Goal: Information Seeking & Learning: Compare options

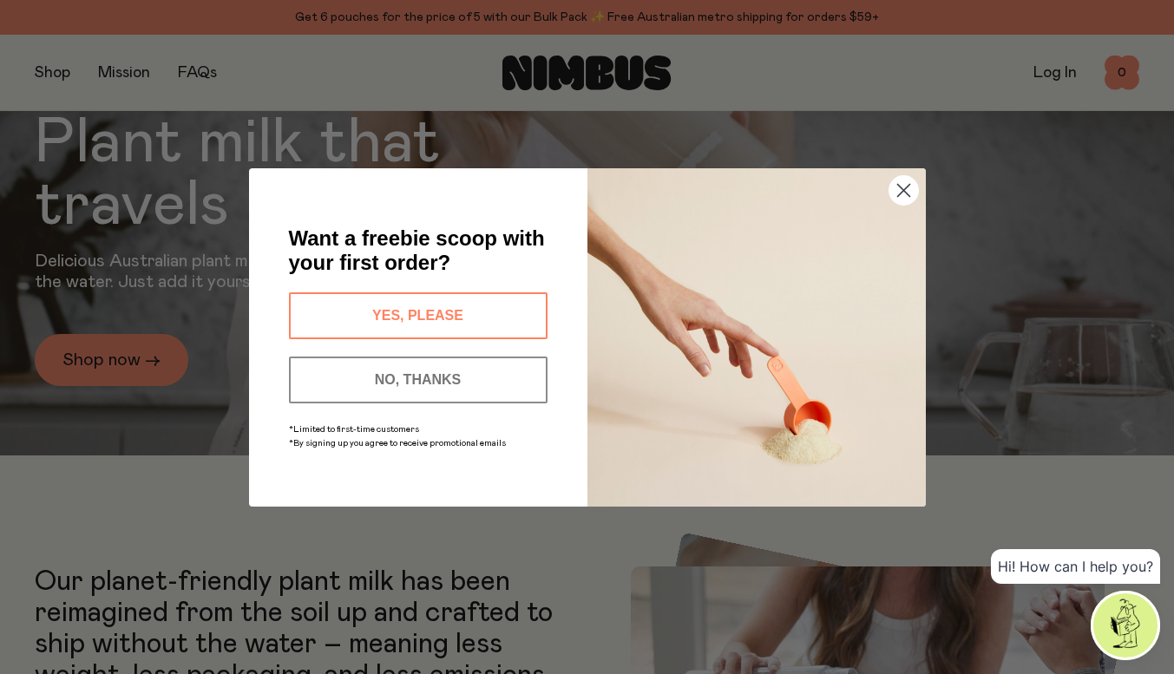
scroll to position [295, 0]
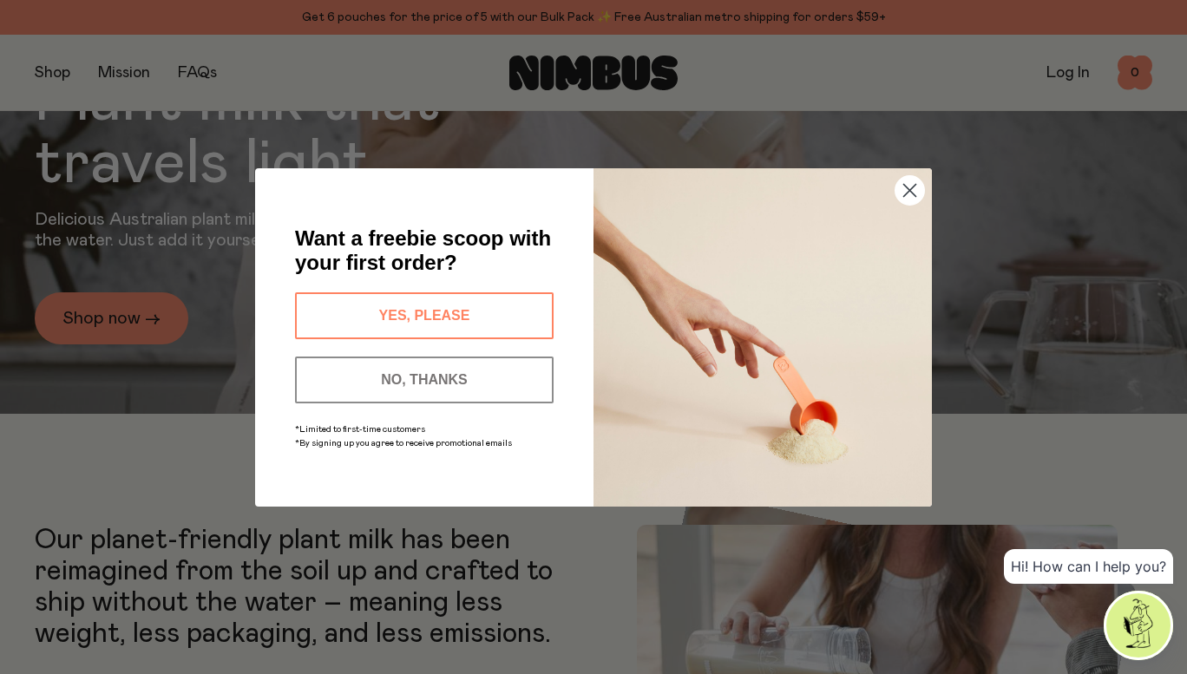
click at [905, 189] on circle "Close dialog" at bounding box center [909, 189] width 29 height 29
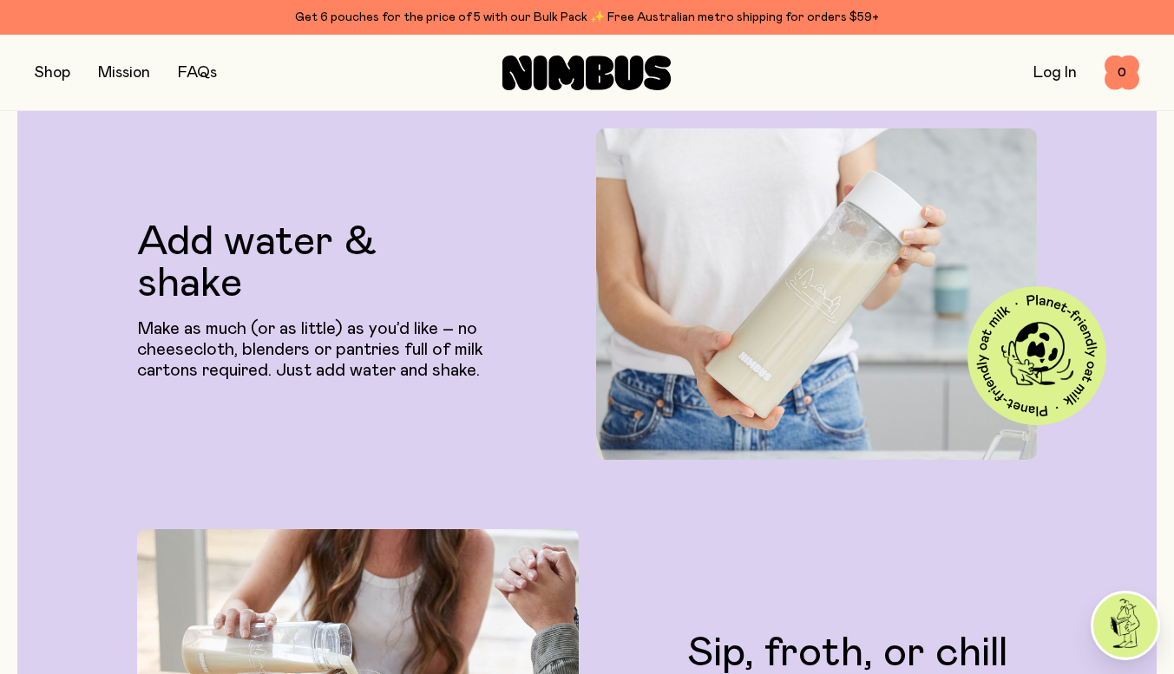
scroll to position [3281, 0]
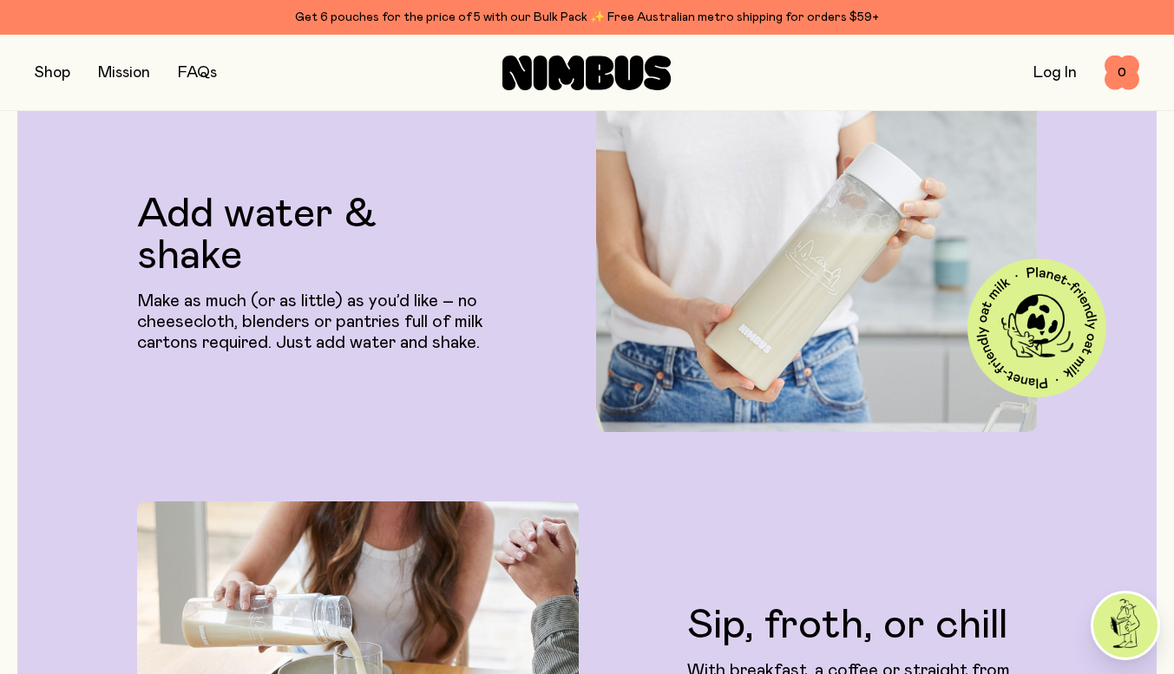
click at [60, 69] on button "button" at bounding box center [53, 73] width 36 height 24
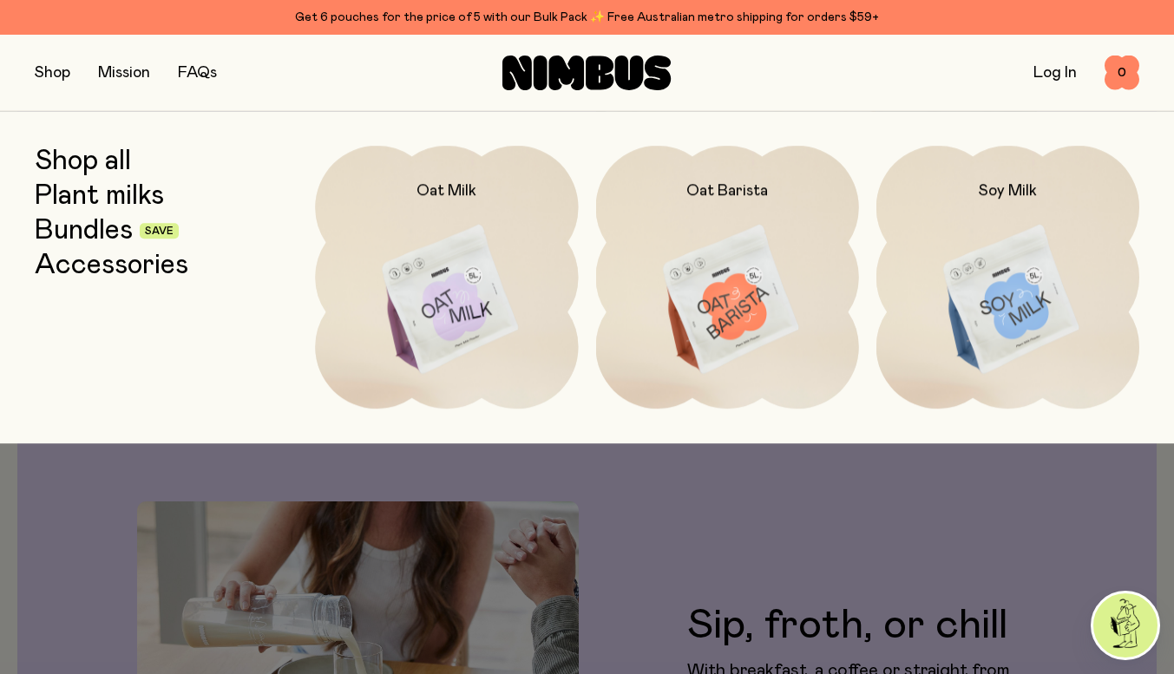
click at [123, 187] on link "Plant milks" at bounding box center [99, 195] width 129 height 31
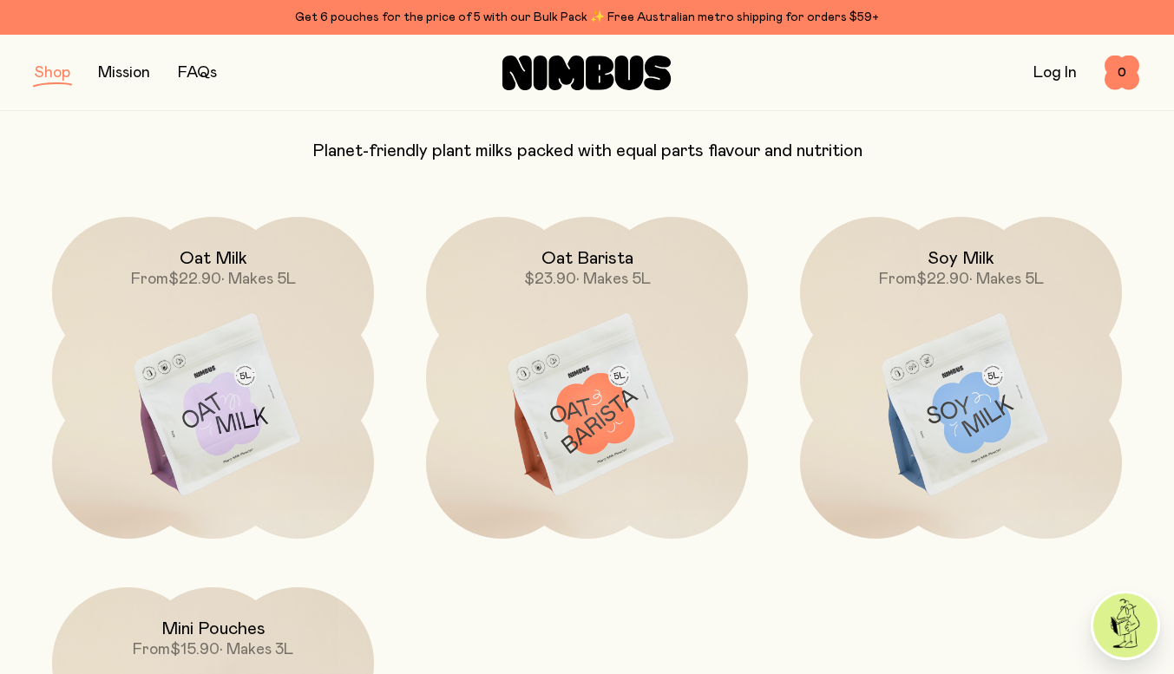
scroll to position [162, 0]
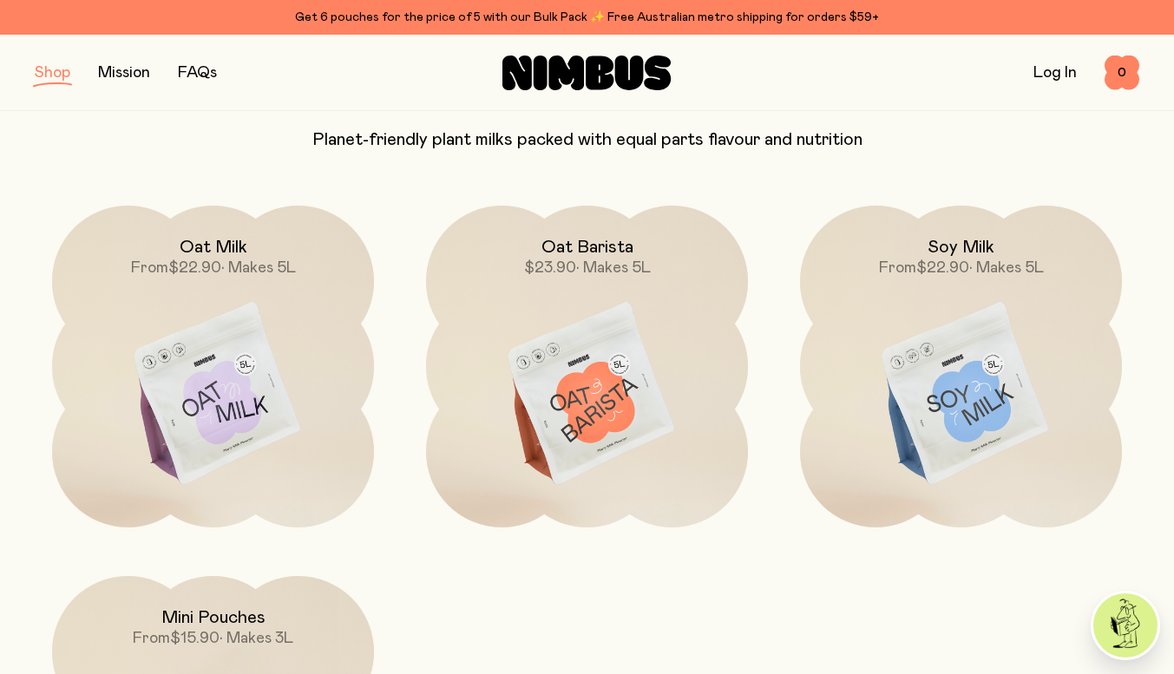
click at [240, 415] on img at bounding box center [213, 395] width 322 height 378
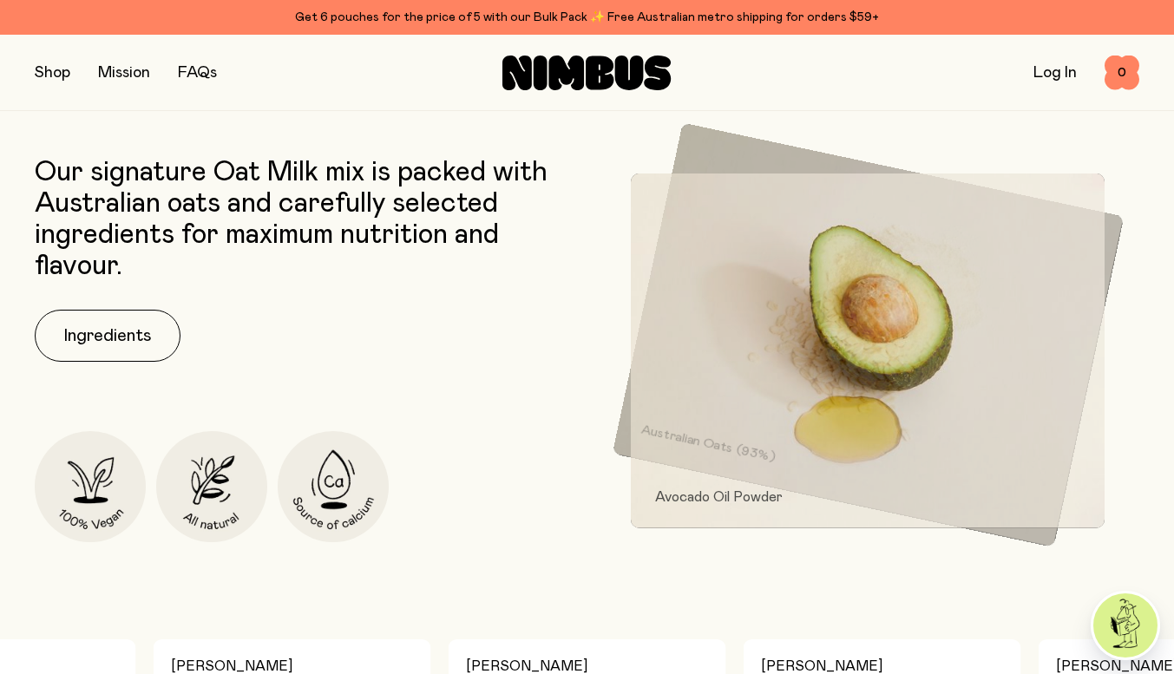
scroll to position [687, 0]
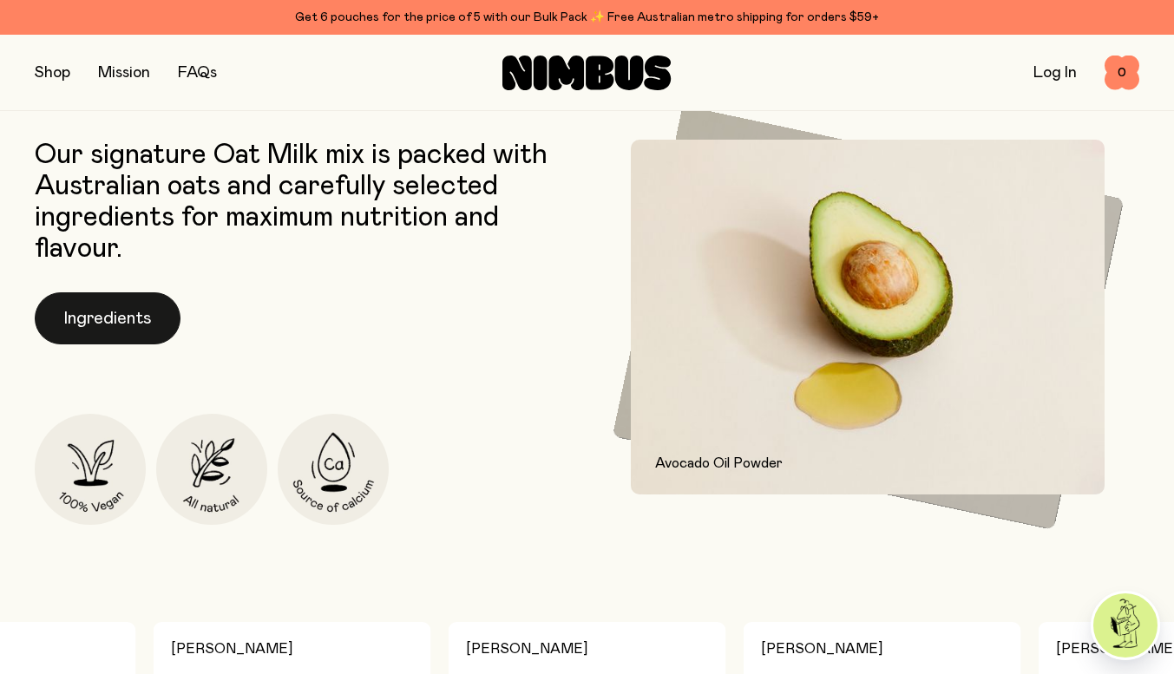
click at [102, 308] on button "Ingredients" at bounding box center [108, 318] width 146 height 52
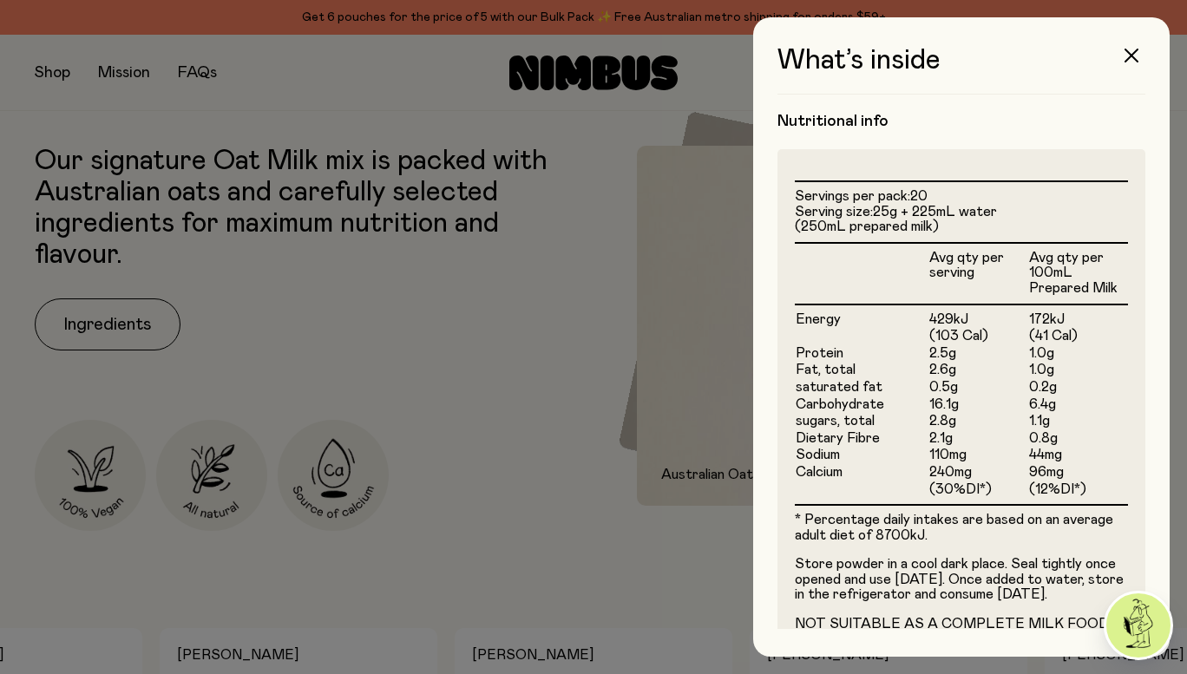
scroll to position [397, 0]
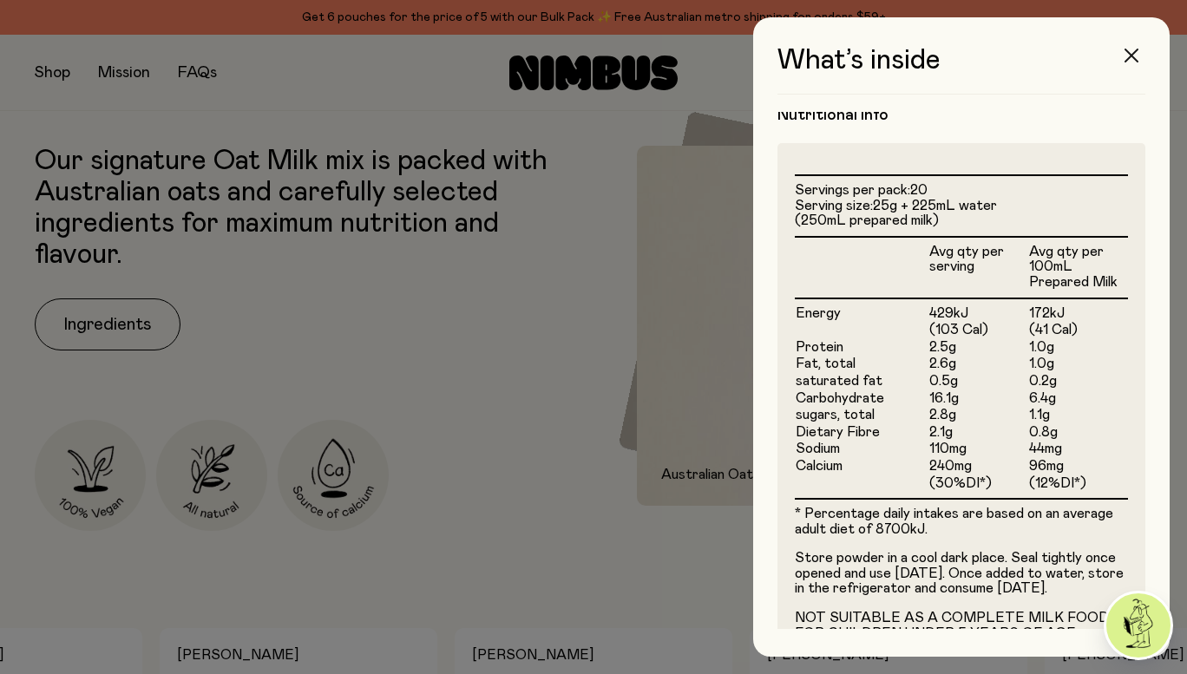
click at [1136, 54] on icon "button" at bounding box center [1131, 56] width 14 height 14
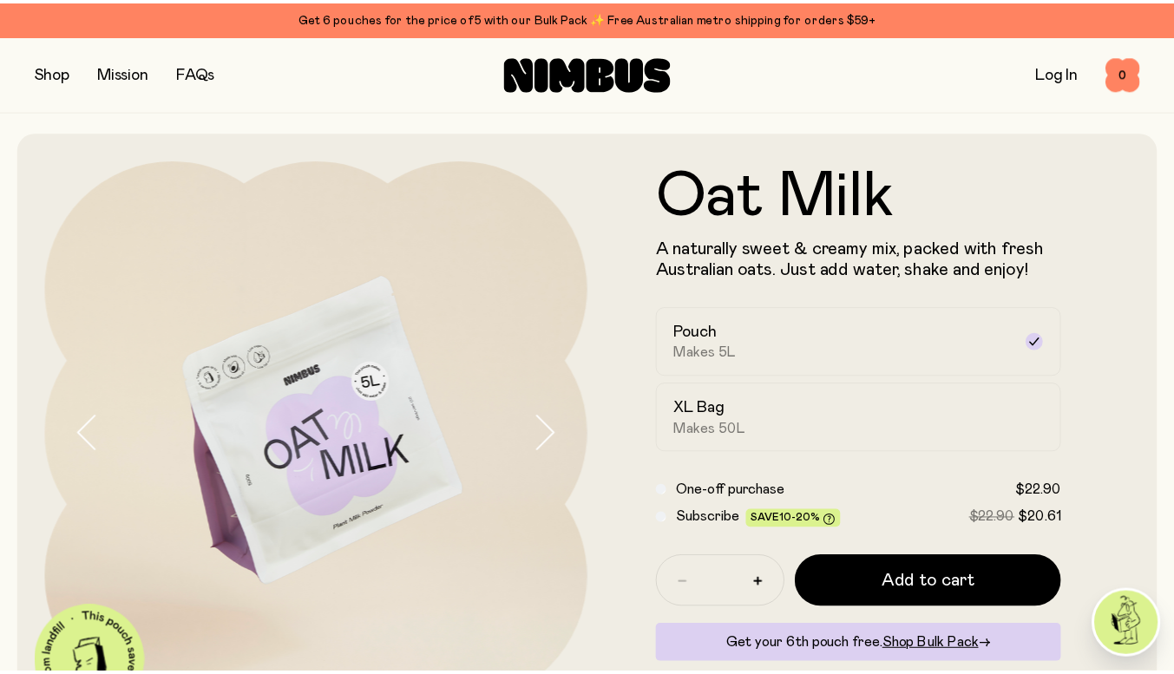
scroll to position [687, 0]
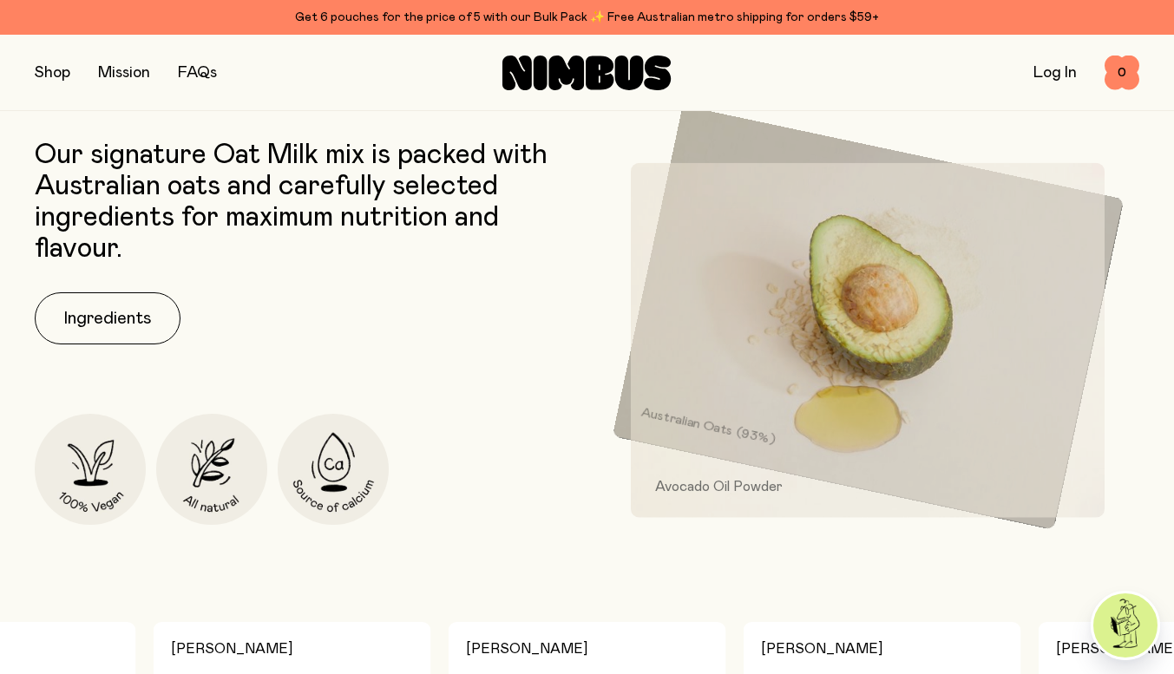
click at [47, 77] on button "button" at bounding box center [53, 73] width 36 height 24
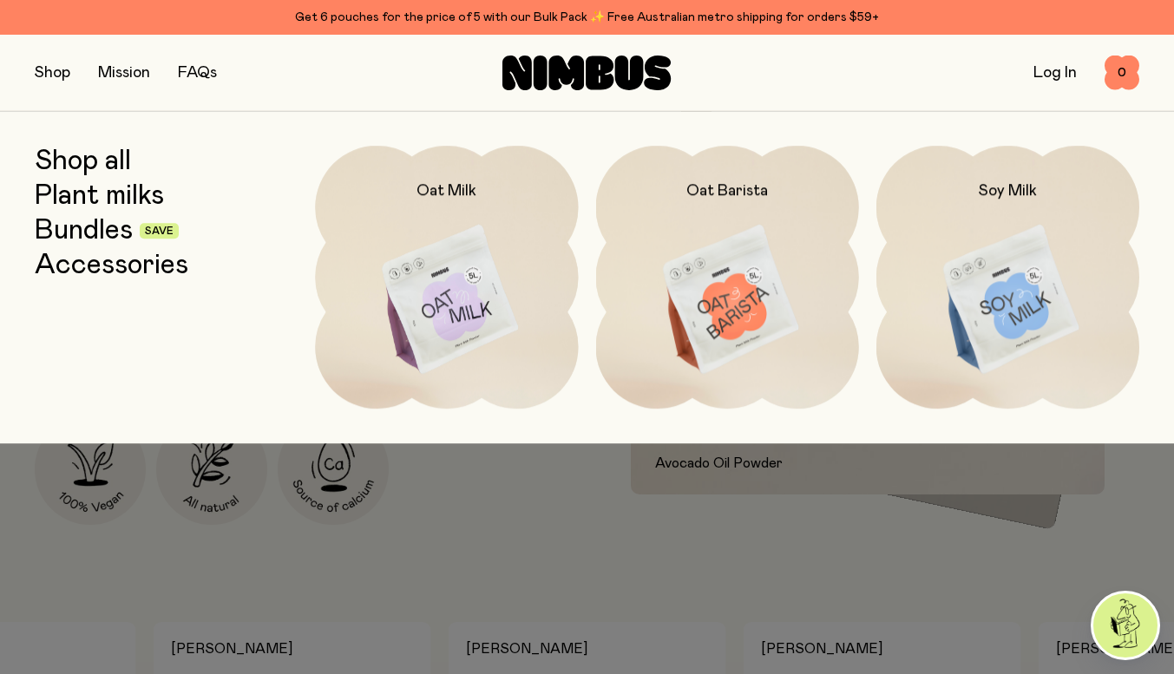
click at [951, 253] on img at bounding box center [1007, 300] width 263 height 309
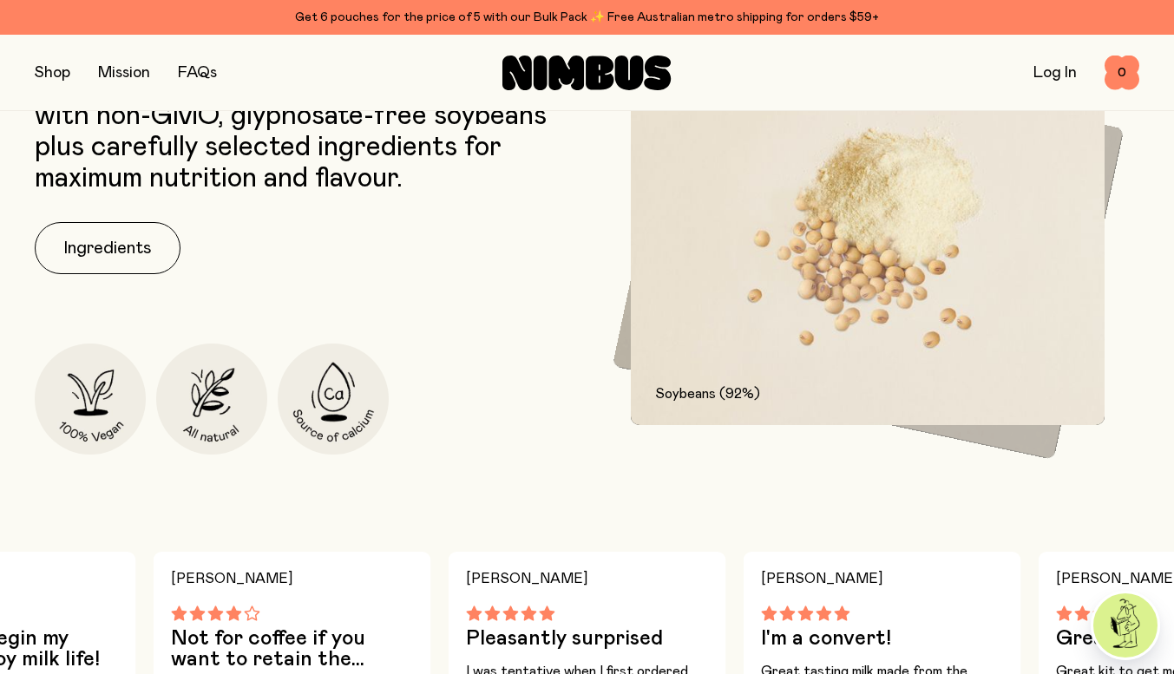
scroll to position [904, 0]
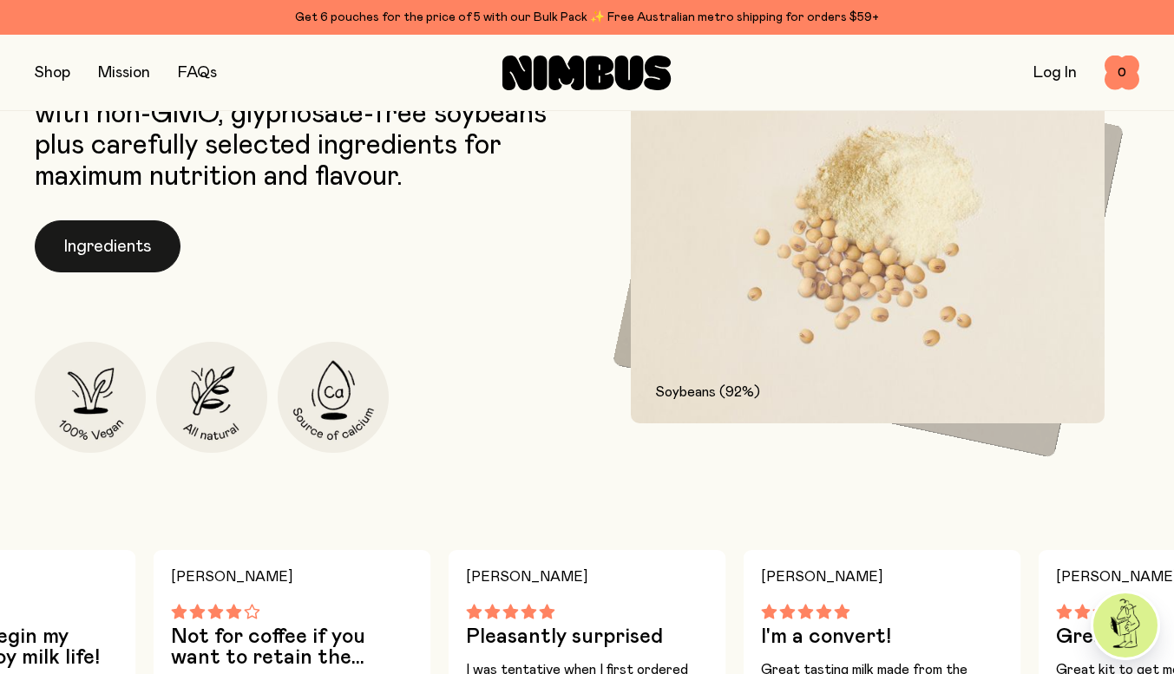
click at [88, 239] on button "Ingredients" at bounding box center [108, 246] width 146 height 52
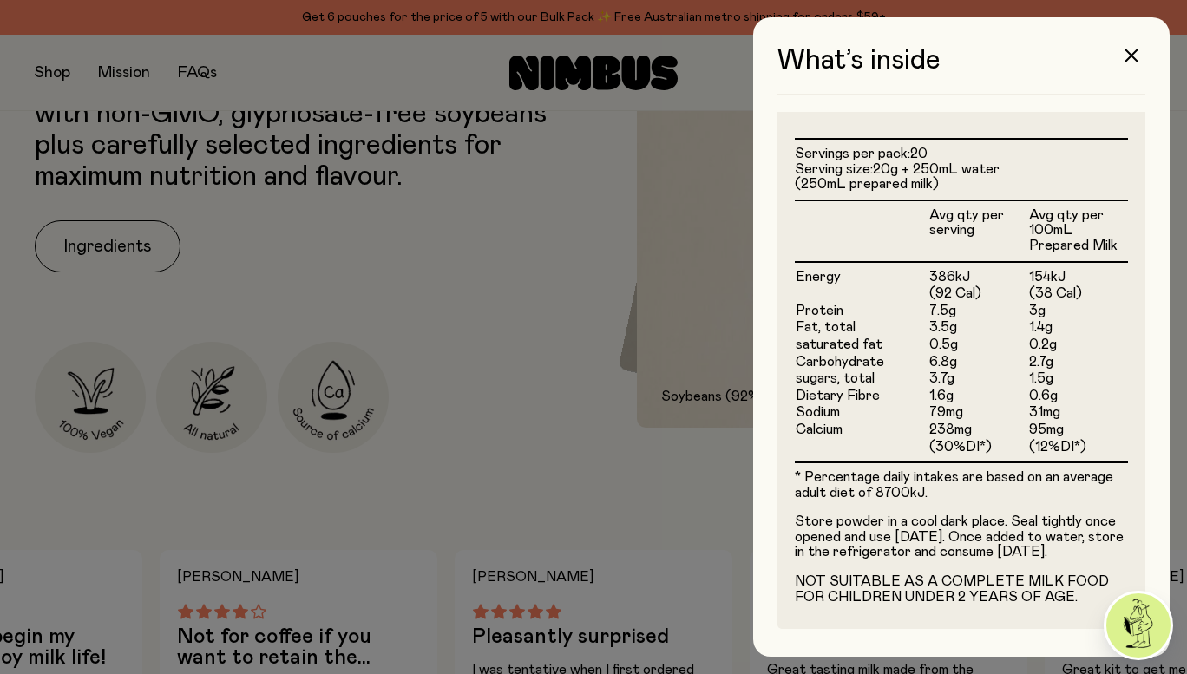
scroll to position [449, 0]
click at [1113, 41] on div "What’s inside Ingredients Soybeans (92%) For a nutrition-packed and creamy base…" at bounding box center [961, 336] width 416 height 639
click at [1131, 41] on button "button" at bounding box center [1131, 56] width 42 height 42
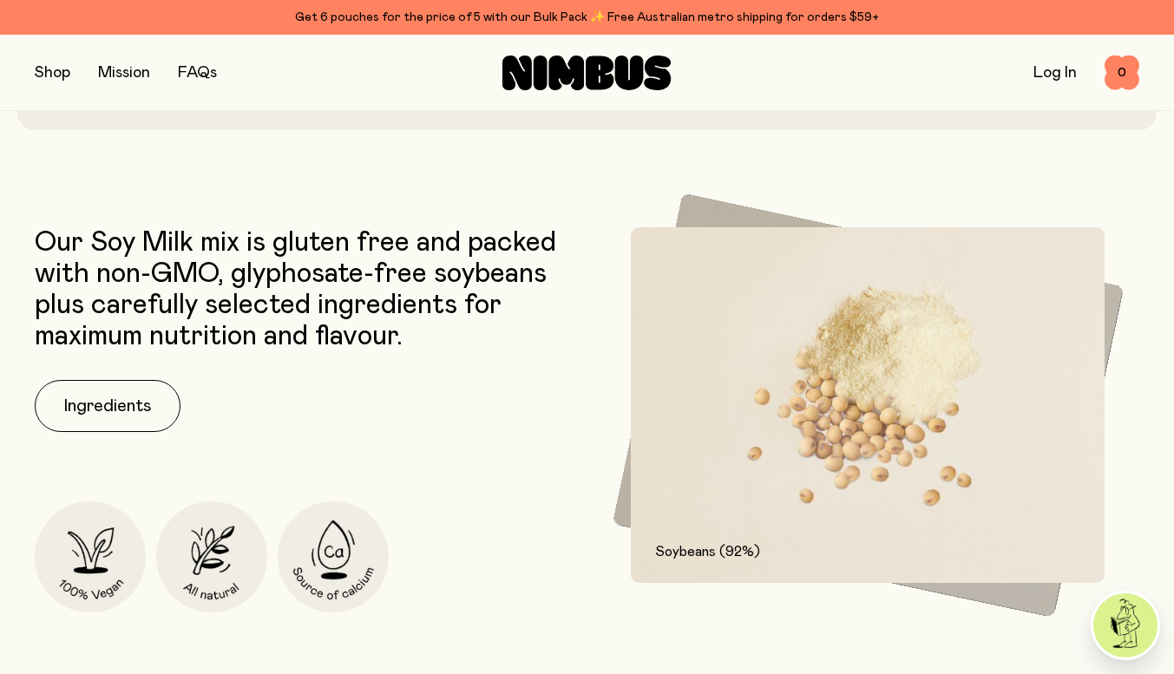
scroll to position [748, 0]
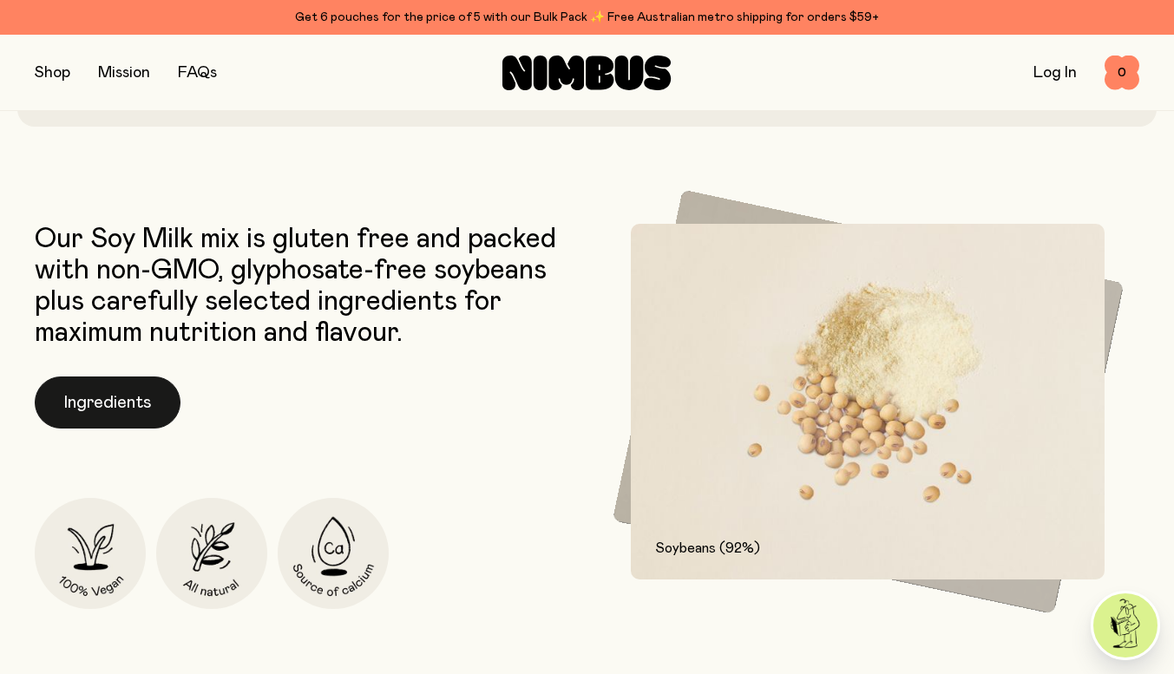
click at [101, 407] on button "Ingredients" at bounding box center [108, 403] width 146 height 52
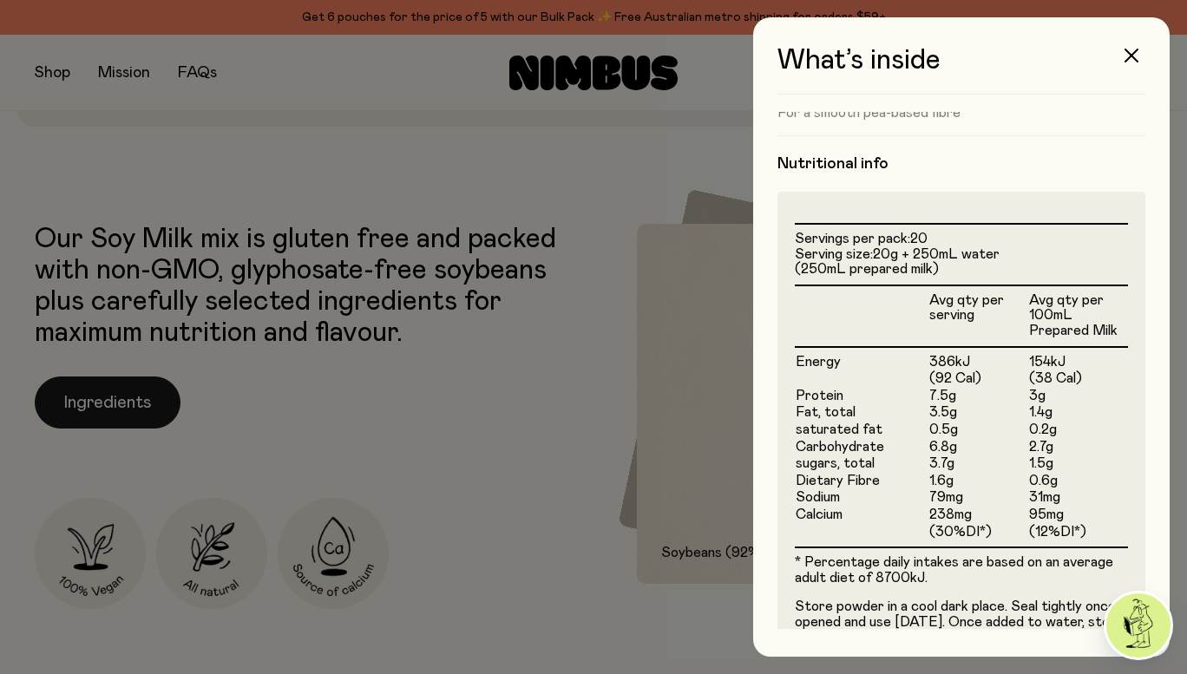
scroll to position [359, 0]
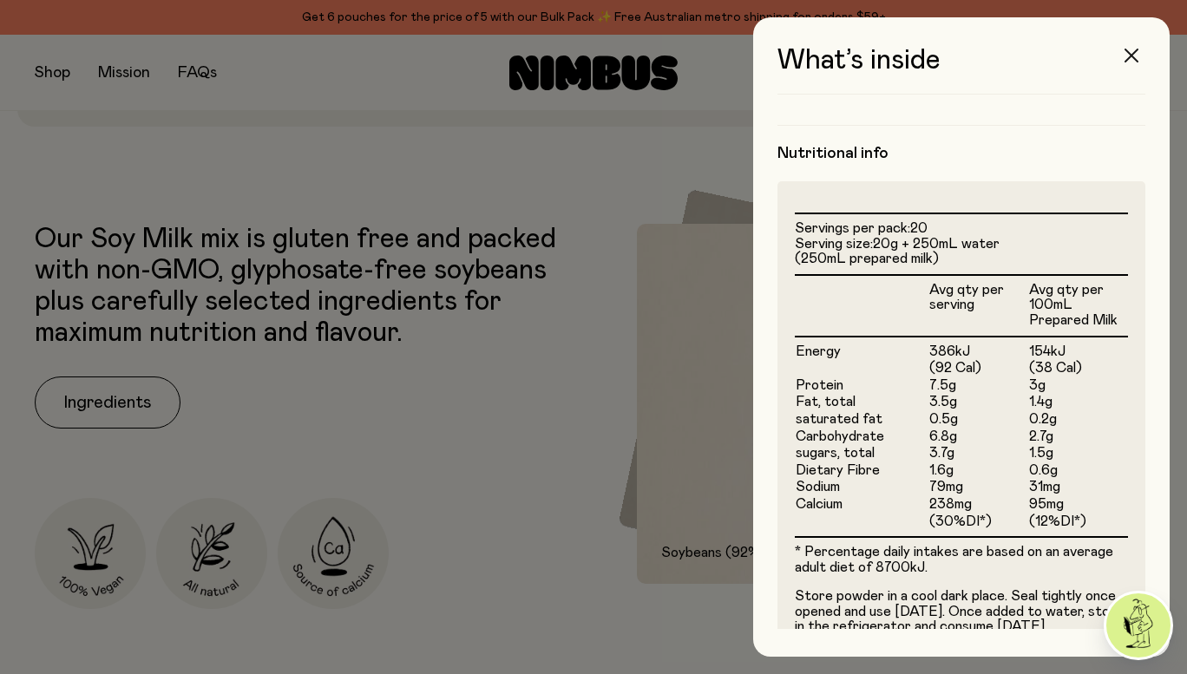
click at [1135, 56] on icon "button" at bounding box center [1131, 56] width 14 height 14
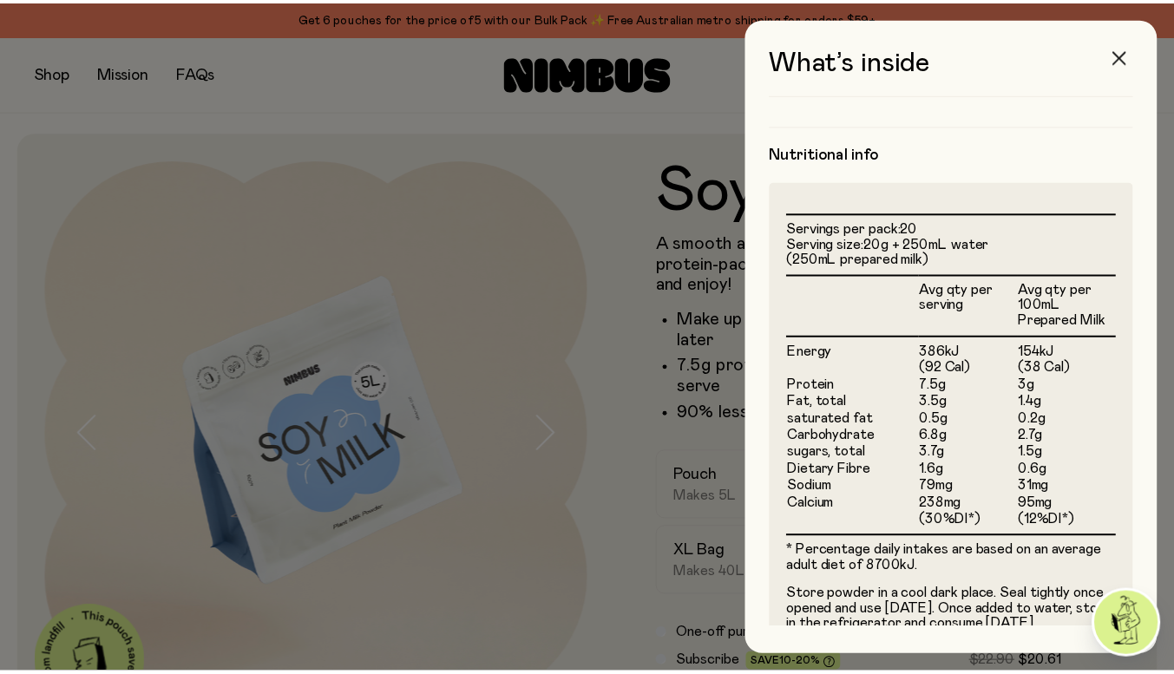
scroll to position [748, 0]
